Goal: Information Seeking & Learning: Find specific fact

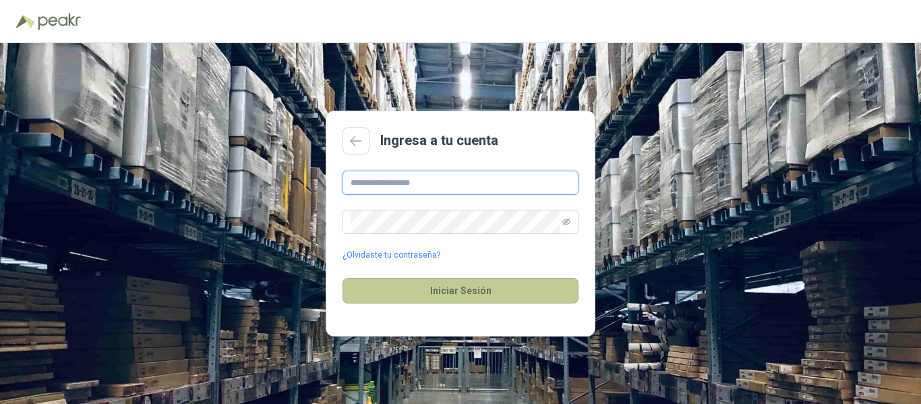
type input "**********"
click at [457, 282] on button "Iniciar Sesión" at bounding box center [460, 291] width 236 height 26
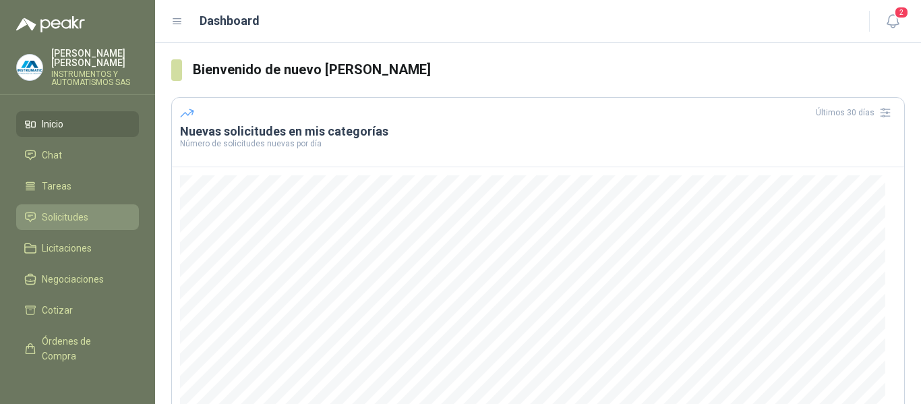
click at [64, 216] on span "Solicitudes" at bounding box center [65, 217] width 47 height 15
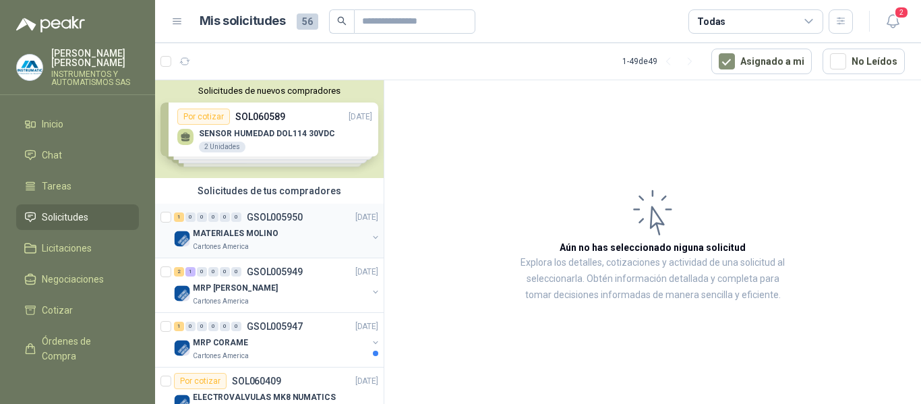
click at [219, 224] on div "1 0 0 0 0 0 GSOL005950 [DATE]" at bounding box center [277, 217] width 207 height 16
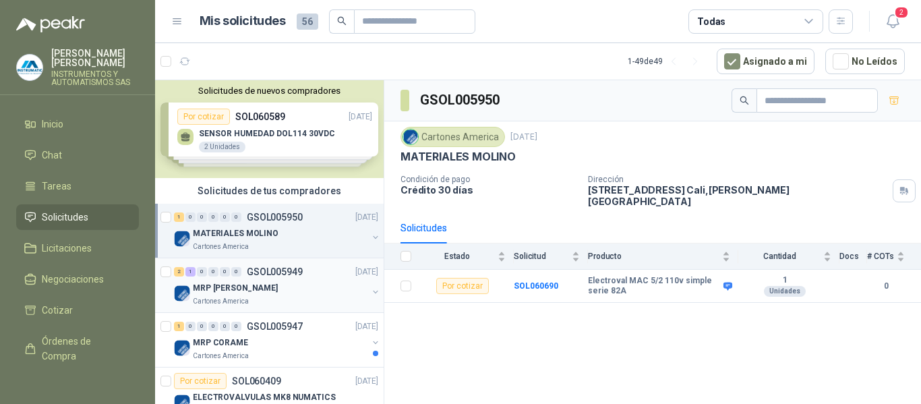
click at [232, 294] on p "MRP [PERSON_NAME]" at bounding box center [235, 288] width 85 height 13
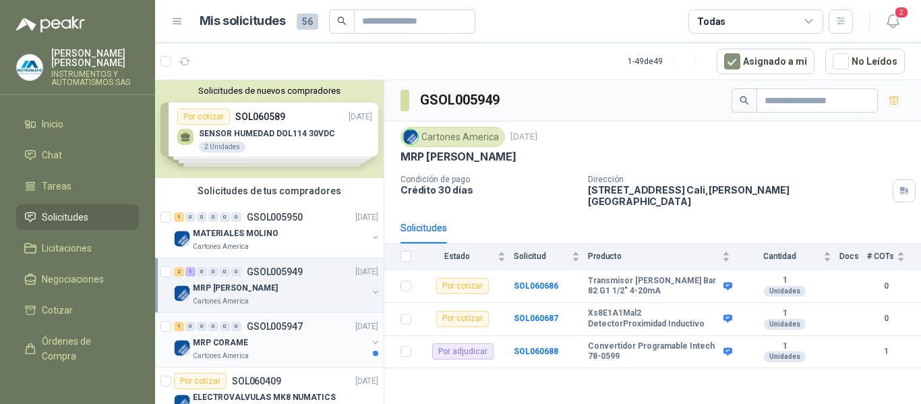
click at [214, 331] on div "1 0 0 0 0 0 GSOL005947 [DATE]" at bounding box center [277, 326] width 207 height 16
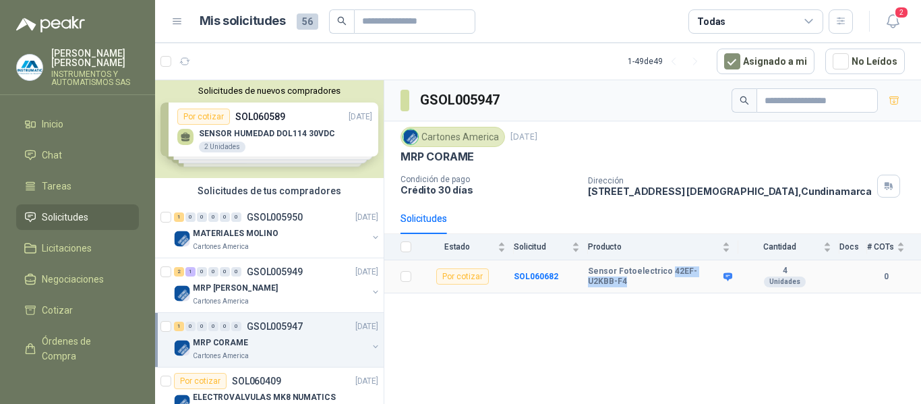
drag, startPoint x: 666, startPoint y: 269, endPoint x: 715, endPoint y: 280, distance: 50.4
click at [715, 280] on b "Sensor Fotoelectrico 42EF-U2KBB-F4" at bounding box center [654, 276] width 132 height 21
copy b "42EF-U2KBB-F4"
click at [566, 338] on div "GSOL005947 Cartones America [DATE] MRP CORAME Condición de pago Crédito 30 [PER…" at bounding box center [652, 244] width 537 height 328
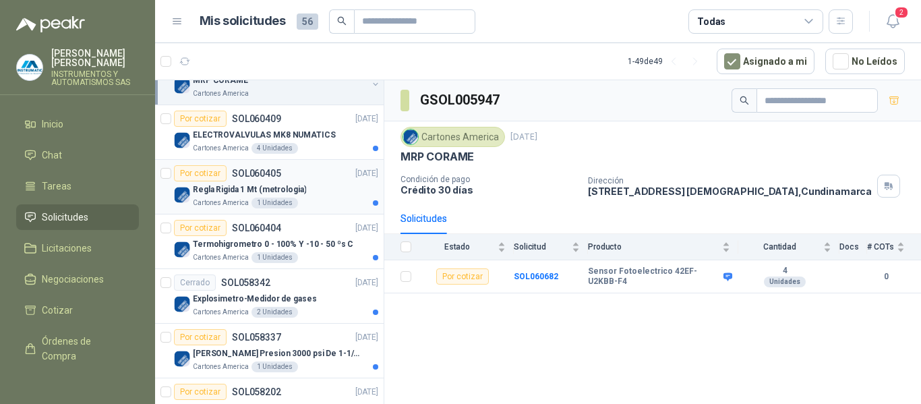
scroll to position [270, 0]
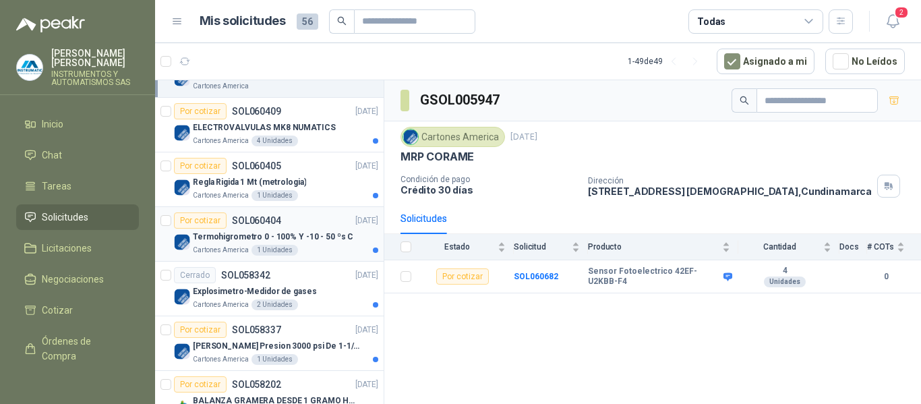
click at [233, 237] on p "Termohigrometro 0 - 100% Y -10 - 50 ºs C" at bounding box center [273, 237] width 160 height 13
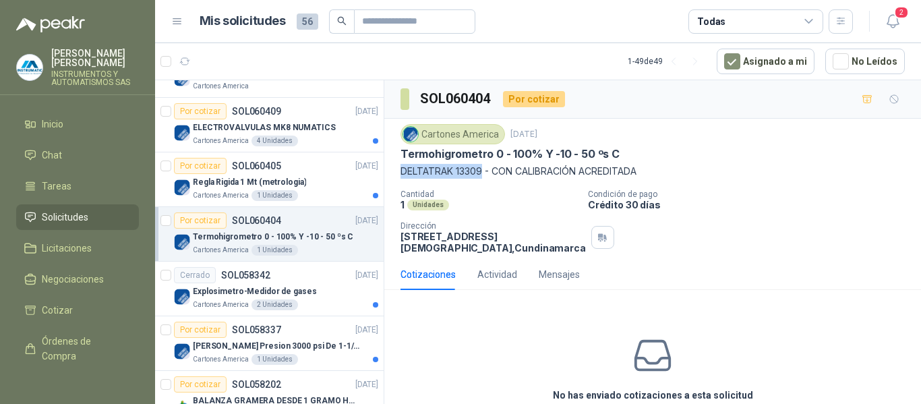
drag, startPoint x: 483, startPoint y: 170, endPoint x: 400, endPoint y: 168, distance: 82.9
click at [400, 168] on p "DELTATRAK 13309 - CON CALIBRACIÓN ACREDITADA" at bounding box center [652, 171] width 504 height 15
copy p "DELTATRAK 13309"
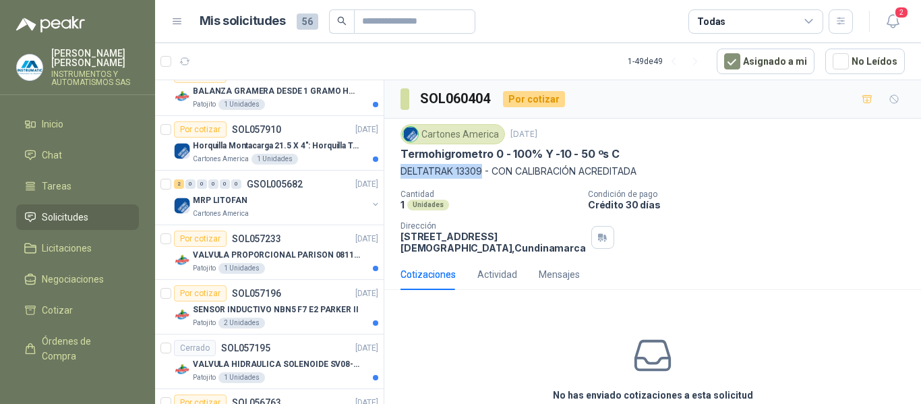
scroll to position [607, 0]
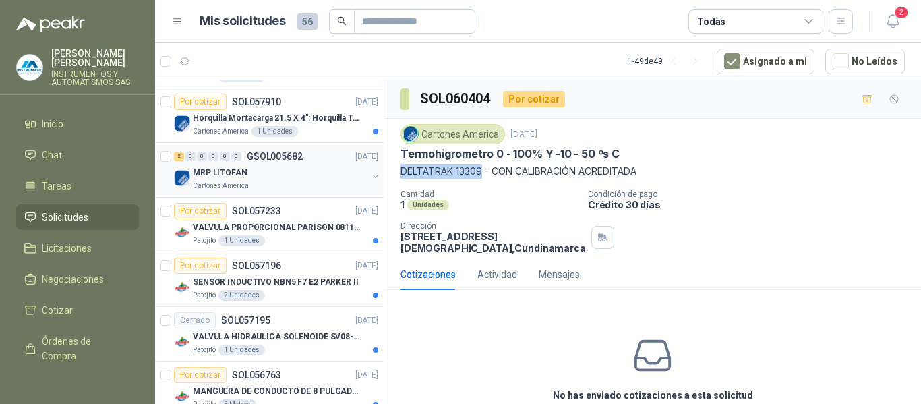
click at [235, 181] on p "Cartones America" at bounding box center [221, 186] width 56 height 11
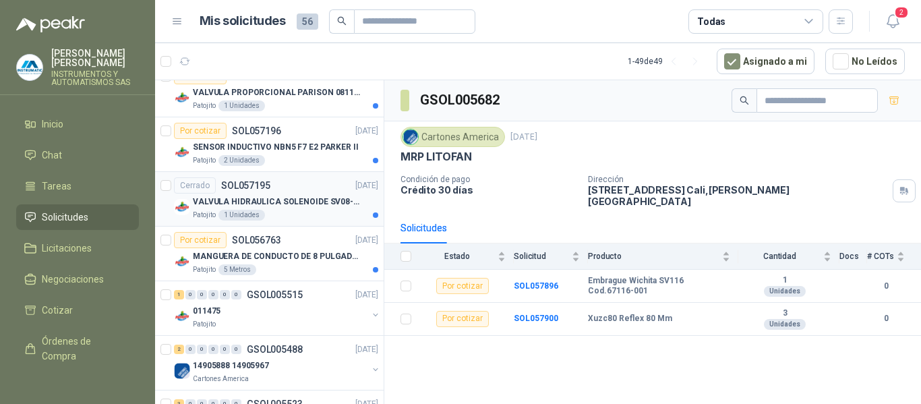
scroll to position [809, 0]
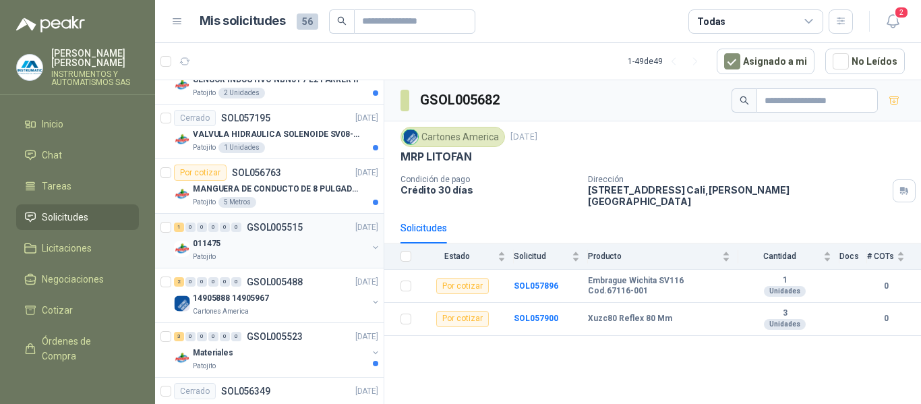
click at [218, 244] on p "011475" at bounding box center [207, 243] width 28 height 13
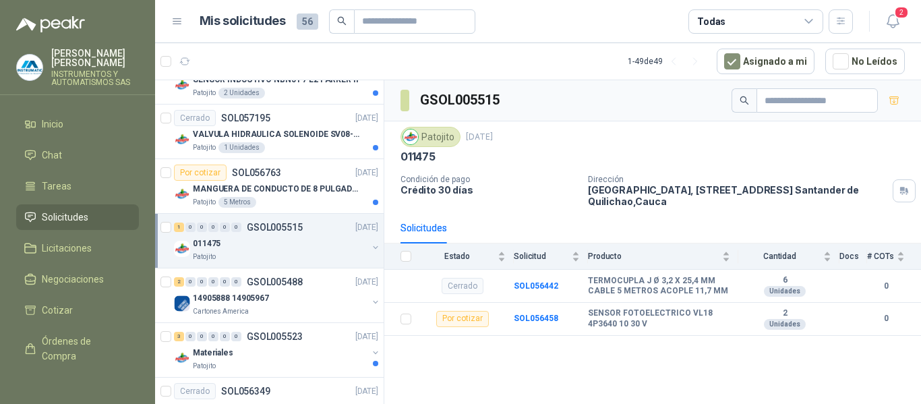
click at [76, 63] on p "[PERSON_NAME]" at bounding box center [95, 58] width 88 height 19
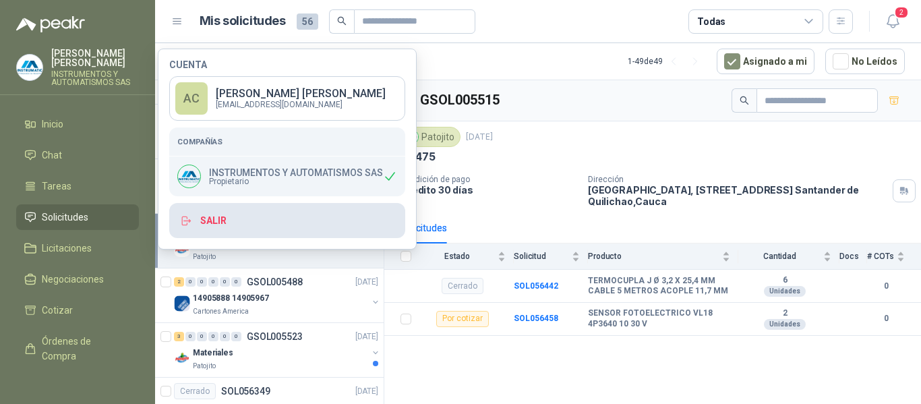
click at [210, 224] on button "Salir" at bounding box center [287, 220] width 236 height 35
